Goal: Information Seeking & Learning: Learn about a topic

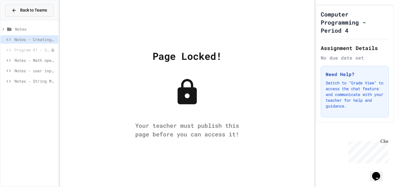
click at [29, 10] on span "Back to Teams" at bounding box center [33, 10] width 27 height 6
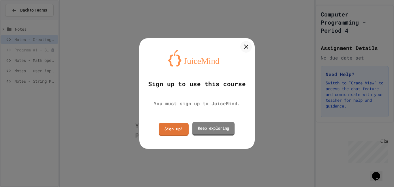
click at [223, 131] on link "Keep exploring" at bounding box center [213, 129] width 42 height 14
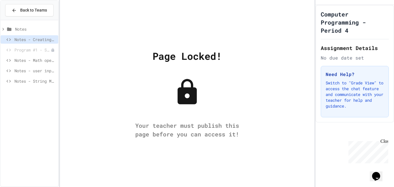
click at [21, 60] on span "Notes - Math operations and casting" at bounding box center [35, 60] width 42 height 6
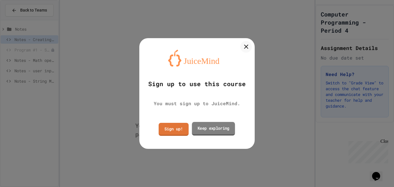
click at [222, 133] on link "Keep exploring" at bounding box center [213, 129] width 43 height 14
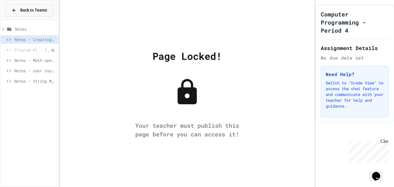
click at [29, 9] on span "Back to Teams" at bounding box center [33, 10] width 27 height 6
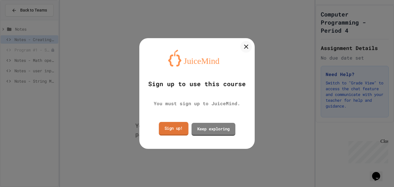
click at [179, 130] on link "Sign up!" at bounding box center [174, 129] width 30 height 14
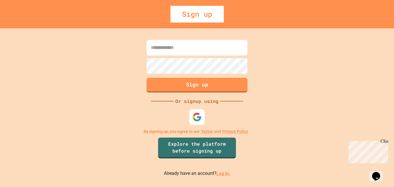
click at [191, 119] on div at bounding box center [197, 117] width 16 height 16
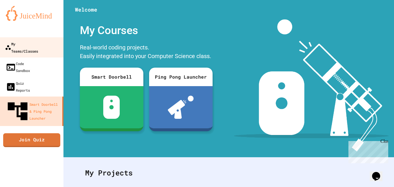
click at [38, 42] on div "My Teams/Classes" at bounding box center [21, 47] width 33 height 14
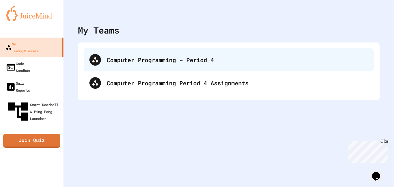
click at [131, 57] on div "Computer Programming - Period 4" at bounding box center [238, 59] width 262 height 9
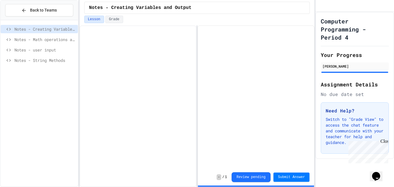
click at [59, 43] on div "Notes - Math operations and casting" at bounding box center [39, 39] width 77 height 8
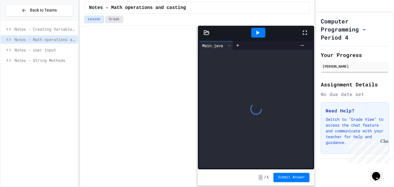
click at [120, 19] on button "Grade" at bounding box center [114, 20] width 18 height 8
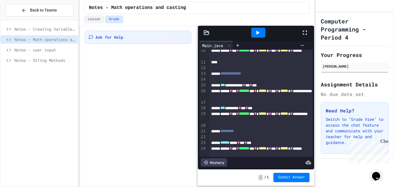
scroll to position [160, 0]
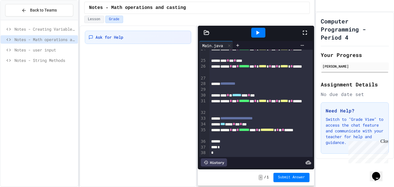
click at [16, 6] on button "Back to Teams" at bounding box center [39, 10] width 68 height 12
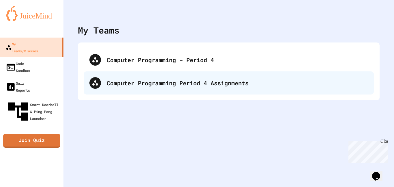
click at [243, 86] on div "Computer Programming Period 4 Assignments" at bounding box center [238, 83] width 262 height 9
